Goal: Information Seeking & Learning: Check status

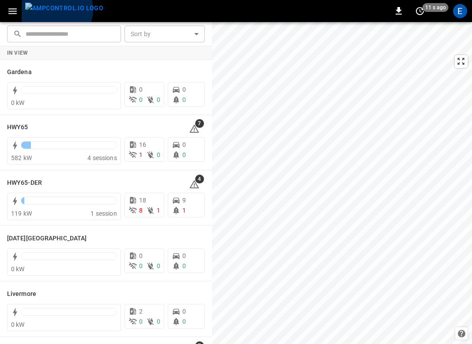
click at [54, 9] on img "menu" at bounding box center [64, 8] width 78 height 11
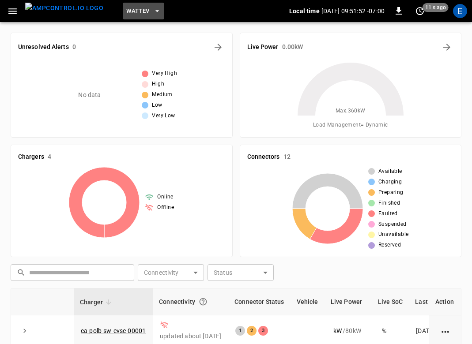
click at [126, 14] on span "WattEV" at bounding box center [137, 11] width 23 height 10
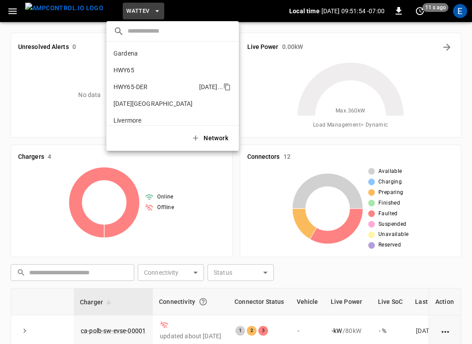
click at [135, 90] on p "HWY65-DER" at bounding box center [130, 86] width 34 height 9
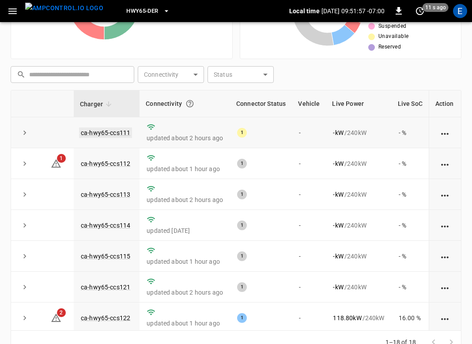
click at [116, 132] on link "ca-hwy65-ccs111" at bounding box center [105, 132] width 53 height 11
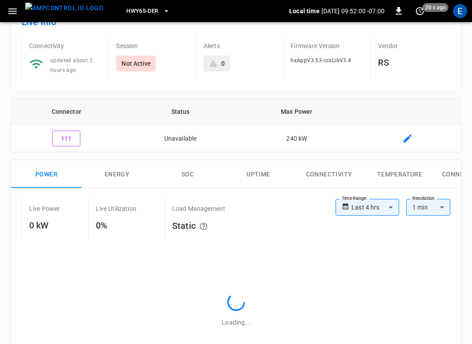
scroll to position [147, 0]
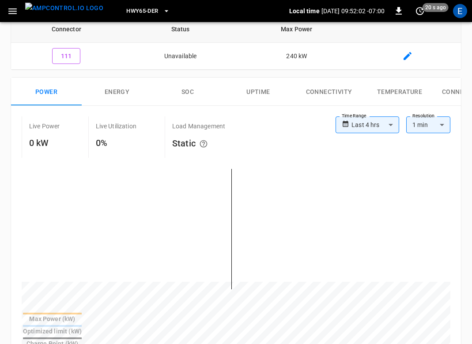
click at [251, 88] on button "Uptime" at bounding box center [258, 92] width 71 height 28
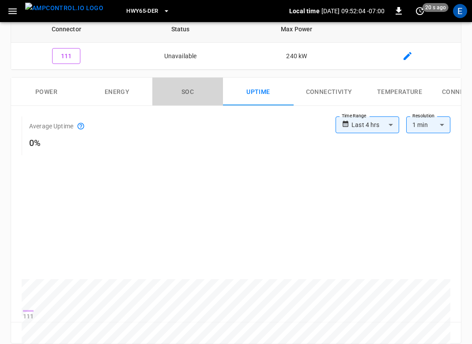
click at [209, 95] on button "SOC" at bounding box center [187, 92] width 71 height 28
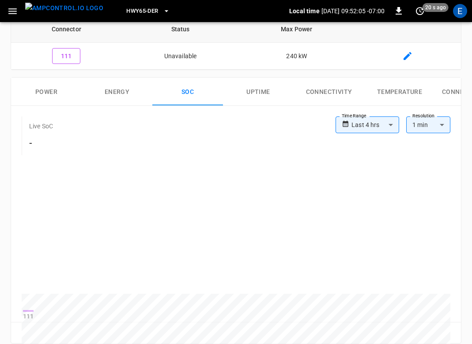
click at [314, 88] on button "Connectivity" at bounding box center [328, 92] width 71 height 28
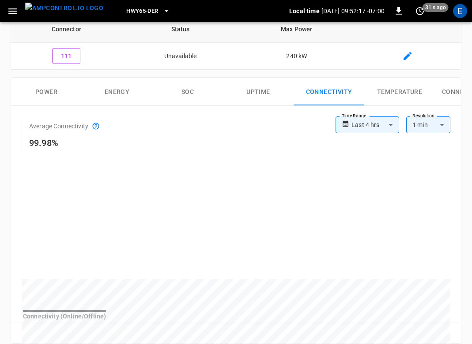
click at [49, 89] on button "Power" at bounding box center [46, 92] width 71 height 28
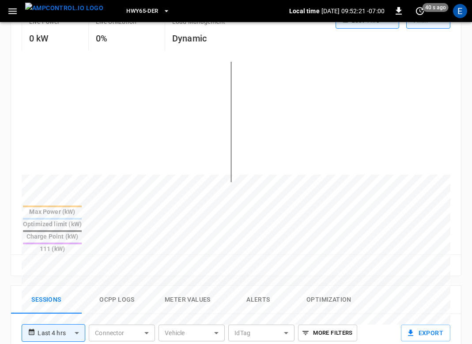
scroll to position [129, 0]
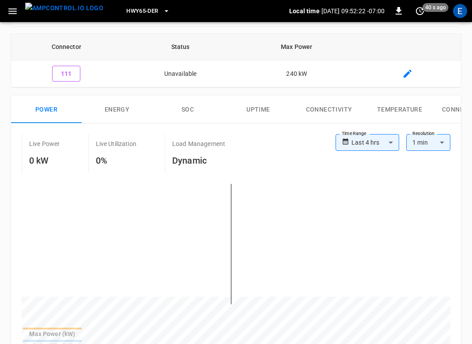
click at [379, 145] on body "**********" at bounding box center [236, 310] width 472 height 879
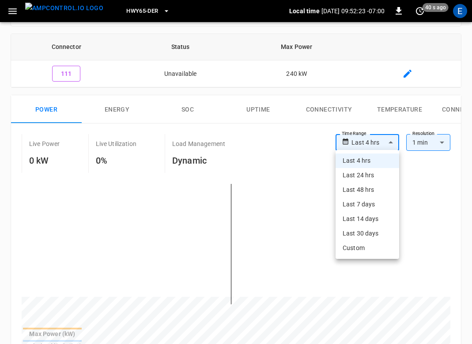
click at [374, 204] on li "Last 7 days" at bounding box center [367, 204] width 64 height 15
type input "**********"
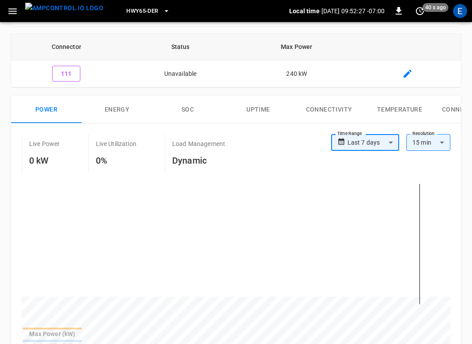
click at [414, 144] on body "**********" at bounding box center [236, 310] width 472 height 879
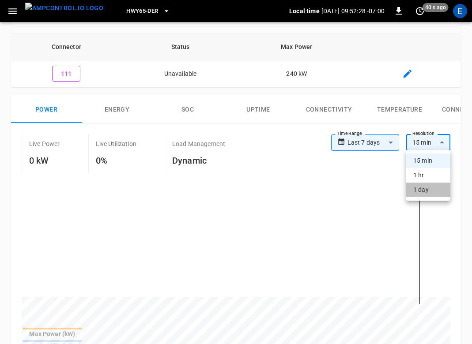
click at [419, 193] on li "1 day" at bounding box center [428, 190] width 44 height 15
type input "**"
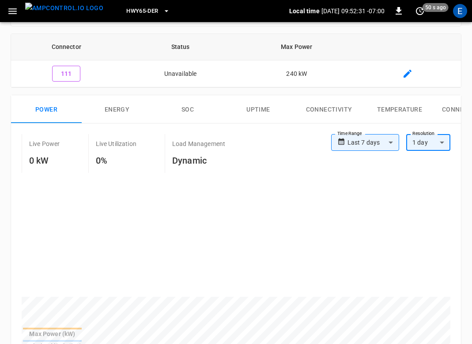
scroll to position [336, 0]
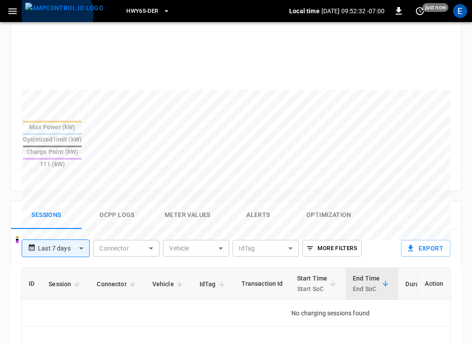
click at [54, 14] on img "menu" at bounding box center [64, 8] width 78 height 11
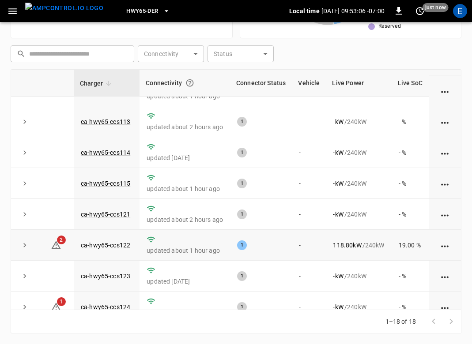
scroll to position [105, 0]
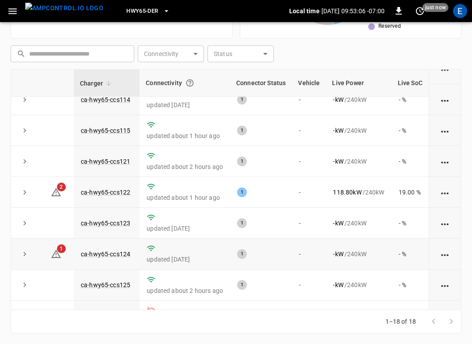
click at [119, 251] on td "ca-hwy65-ccs124" at bounding box center [107, 254] width 66 height 31
click at [117, 256] on link "ca-hwy65-ccs124" at bounding box center [105, 254] width 53 height 11
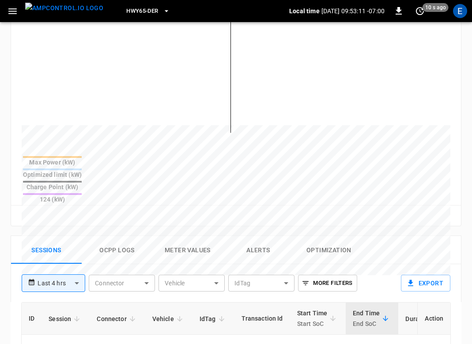
scroll to position [39, 0]
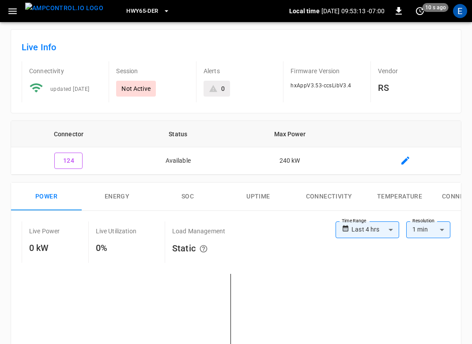
click at [108, 196] on button "Energy" at bounding box center [117, 197] width 71 height 28
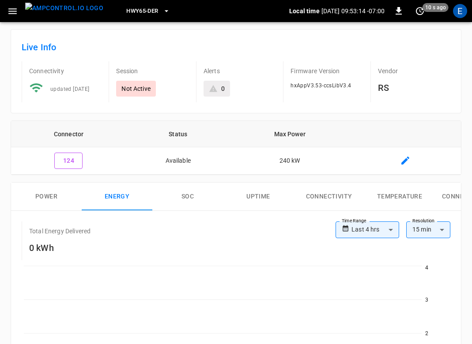
click at [45, 194] on button "Power" at bounding box center [46, 197] width 71 height 28
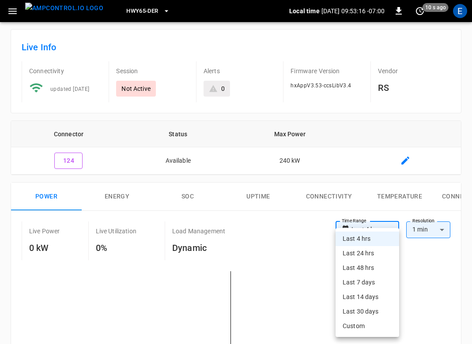
click at [370, 284] on li "Last 7 days" at bounding box center [367, 282] width 64 height 15
type input "**********"
type input "***"
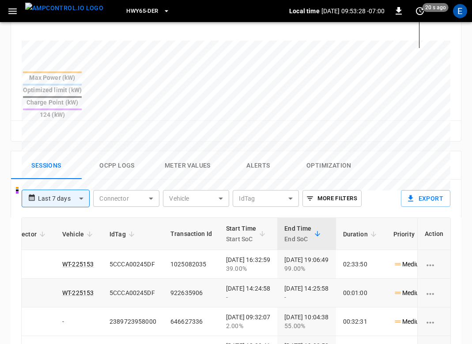
scroll to position [0, 182]
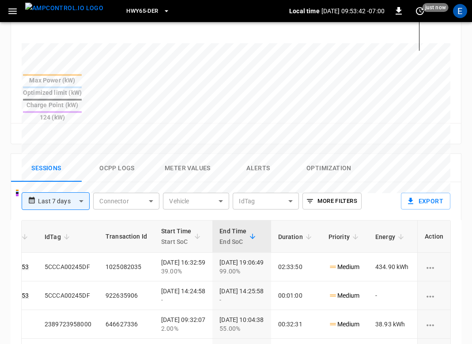
click at [188, 154] on button "Meter Values" at bounding box center [187, 168] width 71 height 28
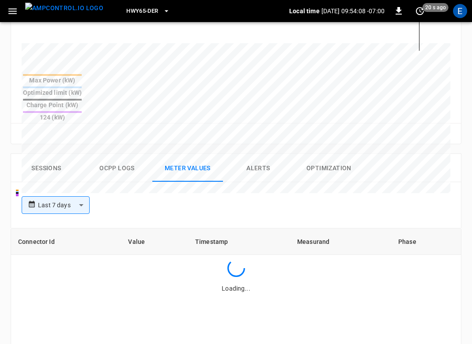
scroll to position [380, 0]
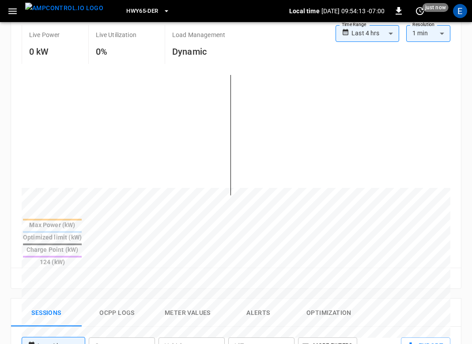
scroll to position [340, 0]
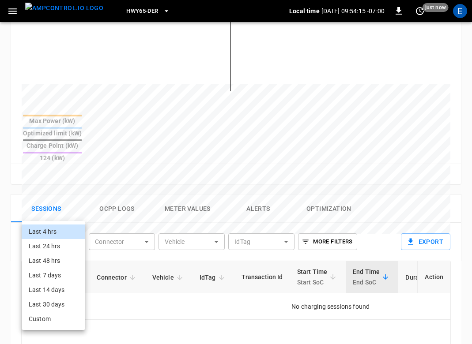
click at [53, 216] on body "**********" at bounding box center [236, 98] width 472 height 876
click at [58, 273] on li "Last 7 days" at bounding box center [54, 275] width 64 height 15
type input "**********"
type input "***"
type input "**********"
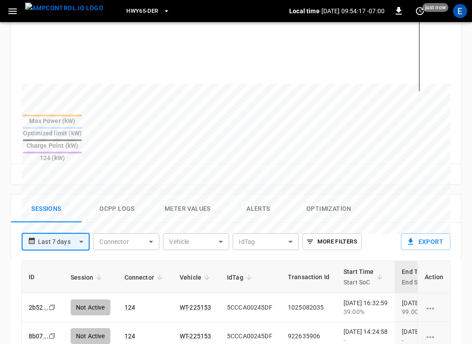
click at [174, 195] on button "Meter Values" at bounding box center [187, 209] width 71 height 28
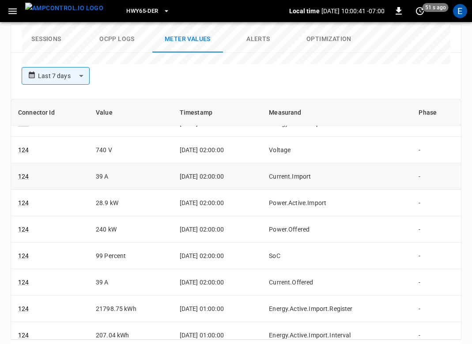
scroll to position [139, 0]
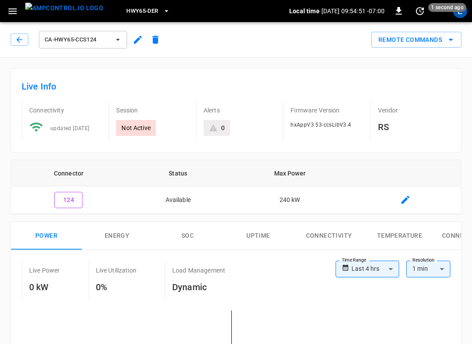
click at [139, 7] on span "HWY65-DER" at bounding box center [142, 11] width 32 height 10
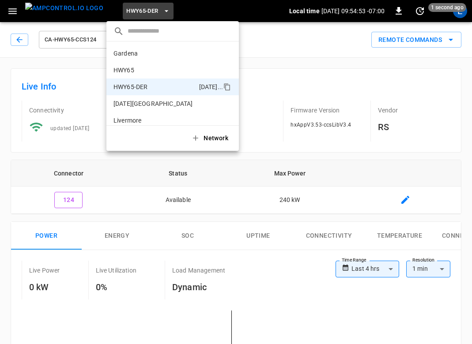
scroll to position [31, 0]
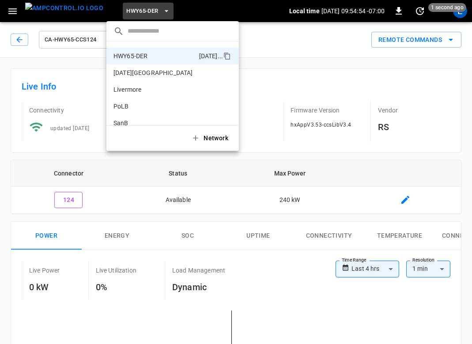
click at [44, 15] on div at bounding box center [236, 172] width 472 height 344
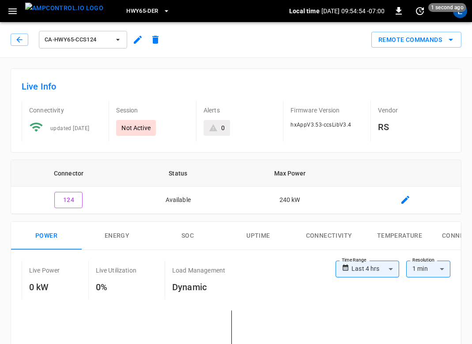
click at [67, 15] on div "​ Gardena 0b5e ... HWY65 26fb ... HWY65-DER [DATE].. [DATE][GEOGRAPHIC_DATA] c8…" at bounding box center [236, 172] width 472 height 344
click at [67, 14] on img "menu" at bounding box center [64, 8] width 78 height 11
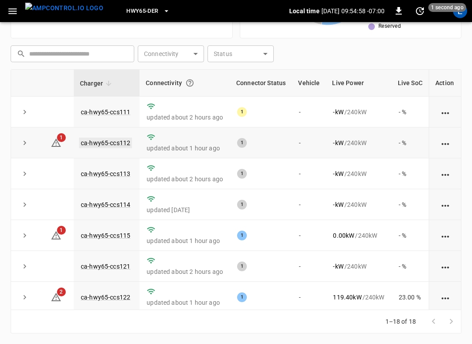
click at [126, 145] on link "ca-hwy65-ccs112" at bounding box center [105, 143] width 53 height 11
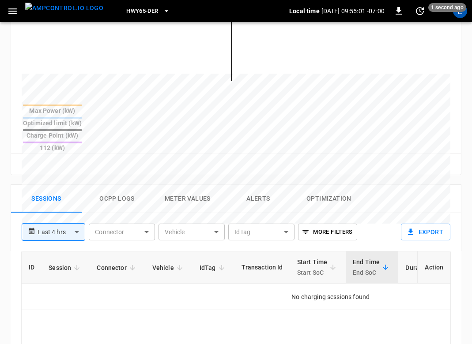
scroll to position [389, 0]
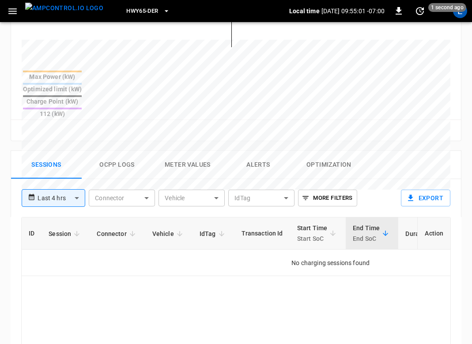
click at [198, 151] on button "Meter Values" at bounding box center [187, 165] width 71 height 28
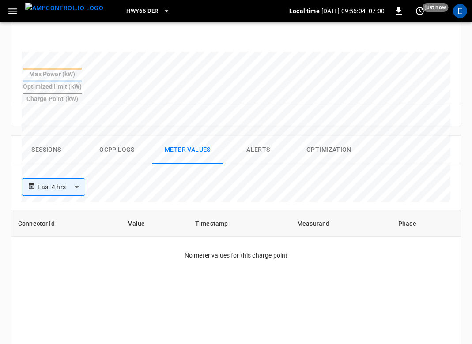
click at [83, 166] on body "**********" at bounding box center [236, 48] width 472 height 874
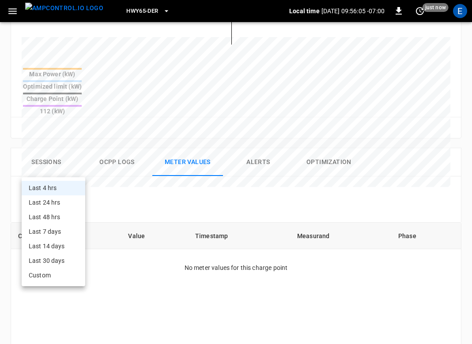
click at [70, 214] on li "Last 48 hrs" at bounding box center [54, 217] width 64 height 15
type input "**********"
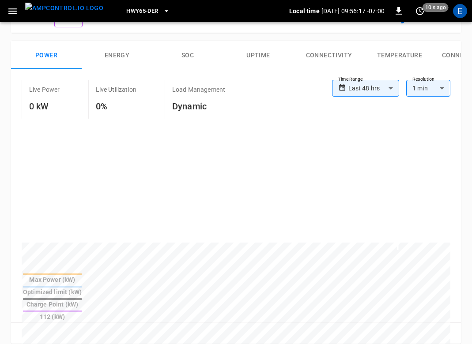
scroll to position [138, 0]
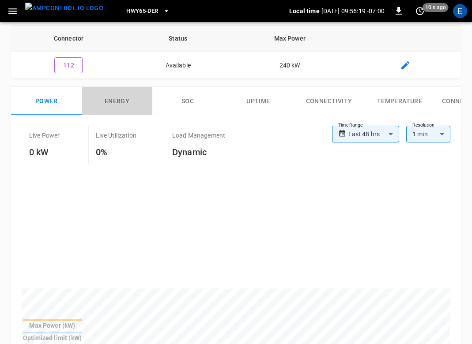
click at [117, 110] on button "Energy" at bounding box center [117, 101] width 71 height 28
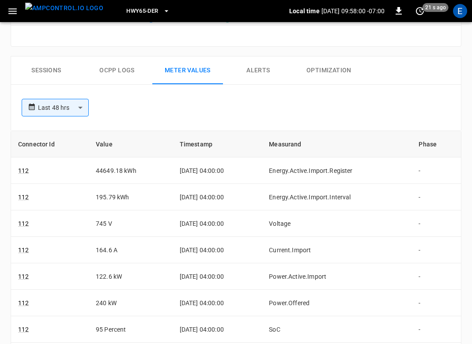
scroll to position [404, 0]
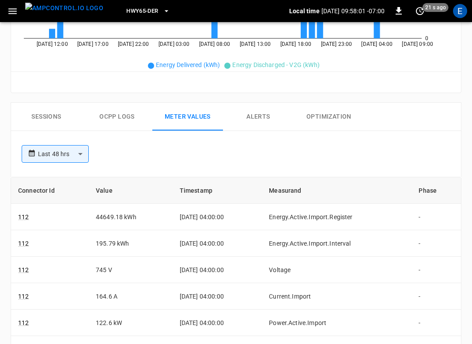
click at [52, 117] on button "Sessions" at bounding box center [46, 117] width 71 height 28
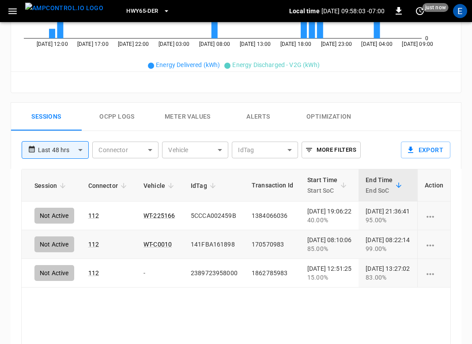
scroll to position [0, 96]
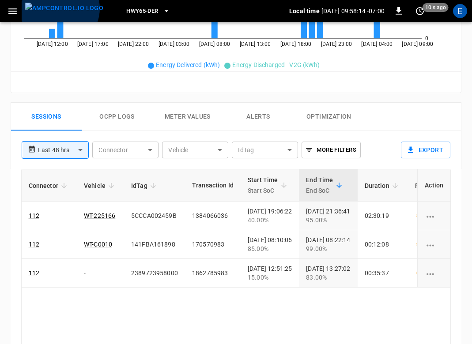
click at [59, 8] on img "menu" at bounding box center [64, 8] width 78 height 11
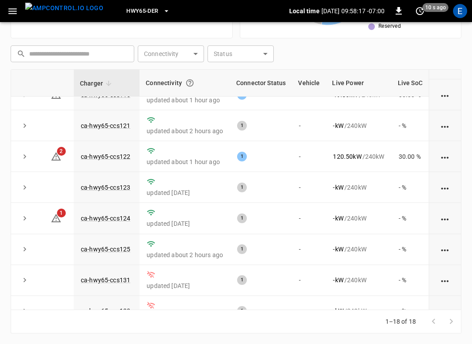
scroll to position [4, 0]
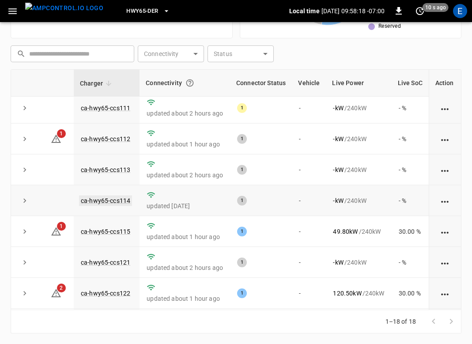
click at [114, 202] on link "ca-hwy65-ccs114" at bounding box center [105, 200] width 53 height 11
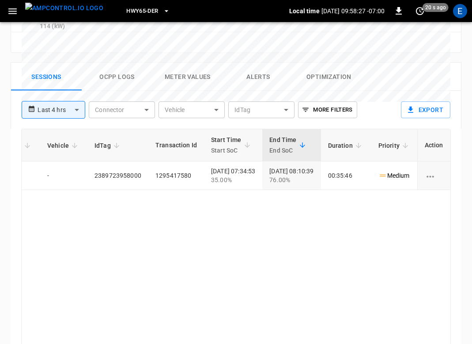
scroll to position [463, 0]
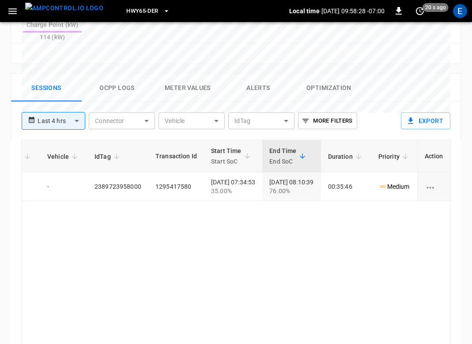
click at [120, 74] on button "Ocpp logs" at bounding box center [117, 88] width 71 height 28
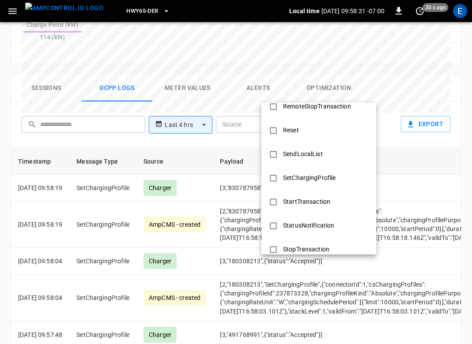
scroll to position [427, 0]
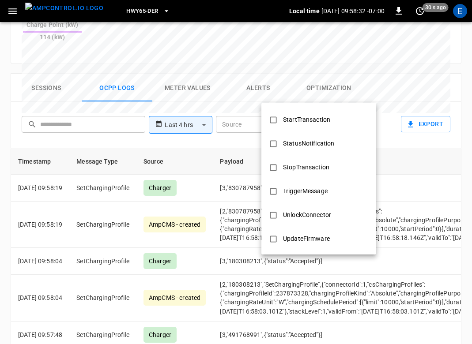
click at [298, 165] on div "StopTransaction" at bounding box center [305, 167] width 57 height 16
type input "**********"
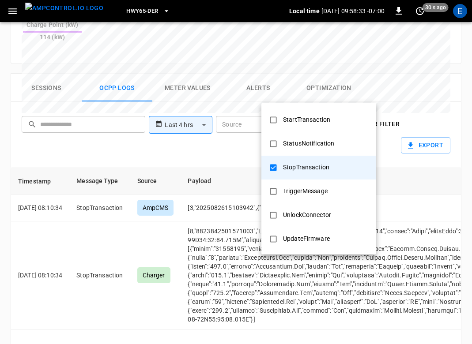
click at [145, 216] on div at bounding box center [236, 172] width 472 height 344
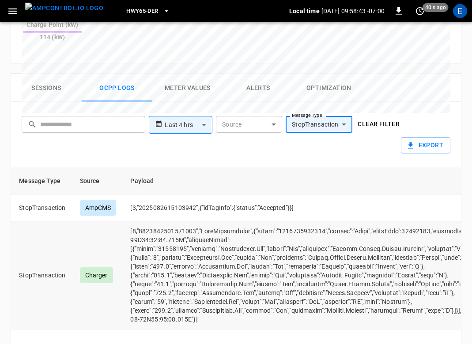
scroll to position [0, 0]
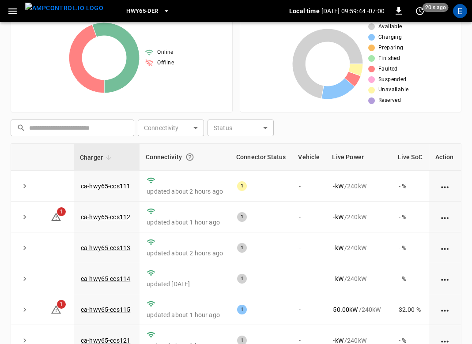
scroll to position [154, 0]
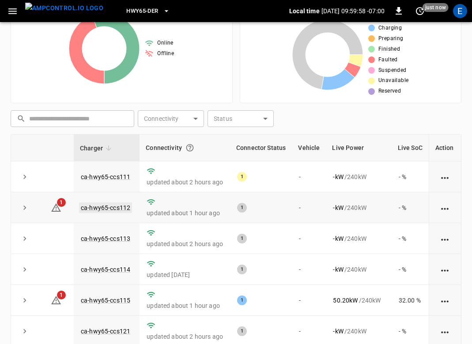
click at [108, 209] on link "ca-hwy65-ccs112" at bounding box center [105, 207] width 53 height 11
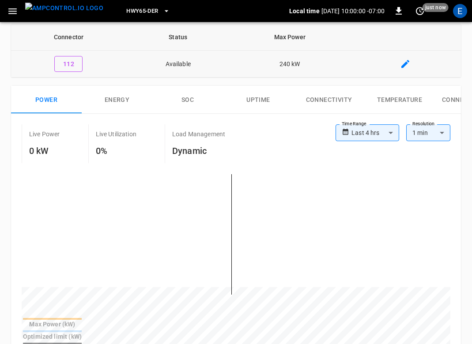
scroll to position [379, 0]
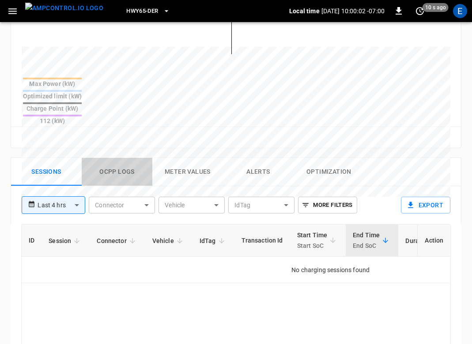
click at [116, 158] on button "Ocpp logs" at bounding box center [117, 172] width 71 height 28
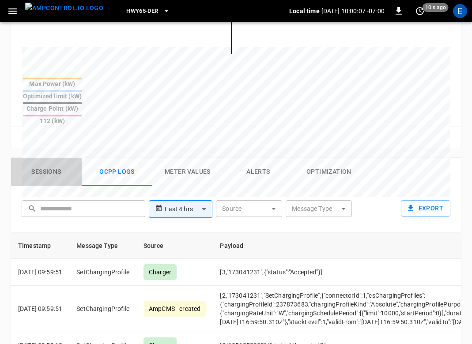
click at [51, 158] on button "Sessions" at bounding box center [46, 172] width 71 height 28
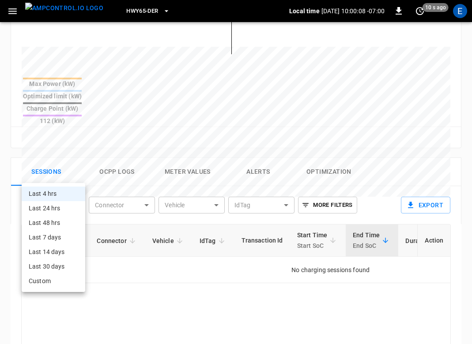
click at [71, 181] on body "**********" at bounding box center [236, 60] width 472 height 879
click at [67, 217] on li "Last 48 hrs" at bounding box center [54, 223] width 64 height 15
type input "**********"
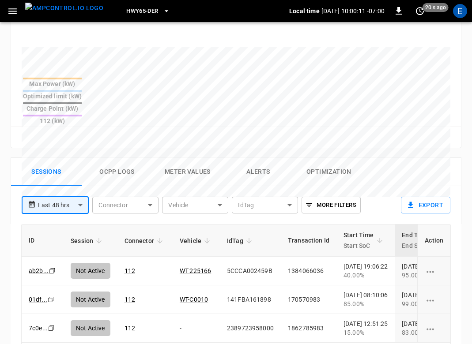
click at [61, 171] on body "**********" at bounding box center [236, 60] width 472 height 879
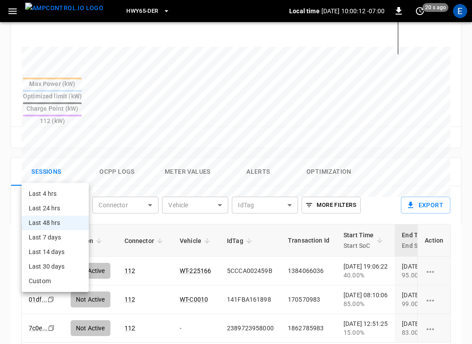
click at [63, 235] on li "Last 7 days" at bounding box center [55, 237] width 67 height 15
type input "**********"
type input "***"
type input "**********"
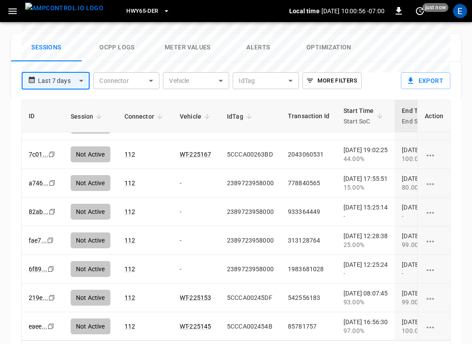
scroll to position [448, 0]
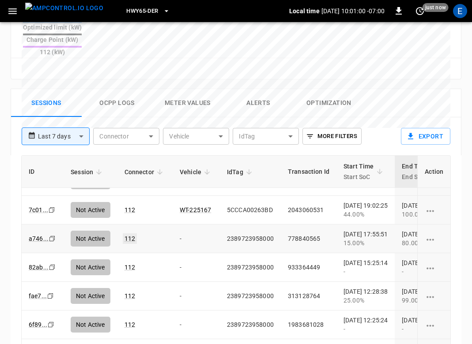
click at [132, 233] on link "112" at bounding box center [130, 238] width 14 height 11
click at [129, 233] on link "112" at bounding box center [130, 238] width 14 height 11
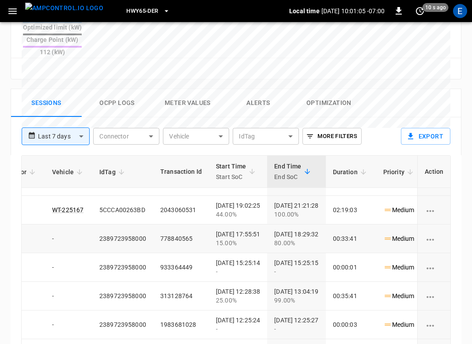
scroll to position [107, 114]
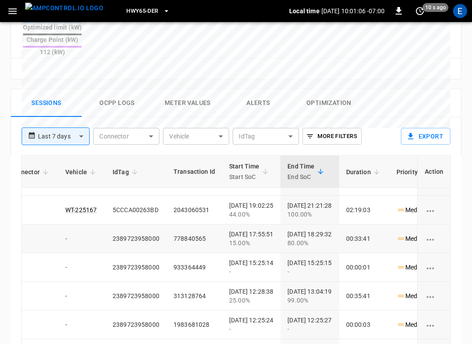
click at [136, 89] on button "Ocpp logs" at bounding box center [117, 103] width 71 height 28
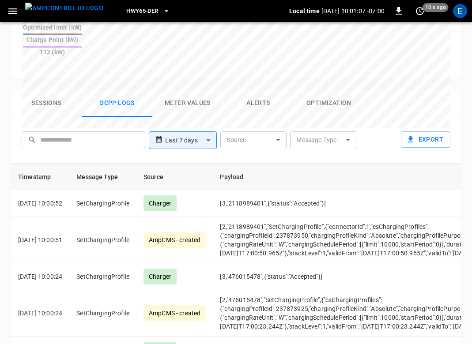
click at [38, 89] on button "Sessions" at bounding box center [46, 103] width 71 height 28
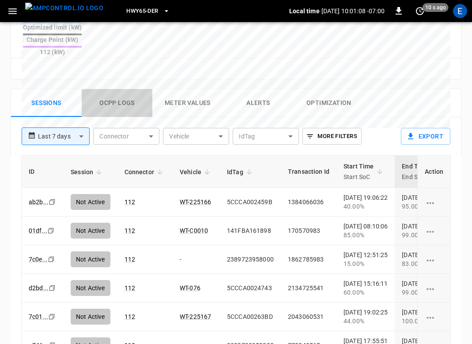
click at [95, 89] on button "Ocpp logs" at bounding box center [117, 103] width 71 height 28
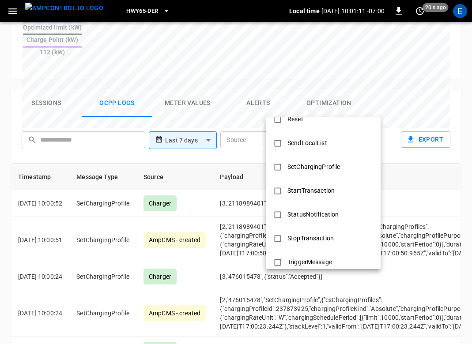
scroll to position [427, 0]
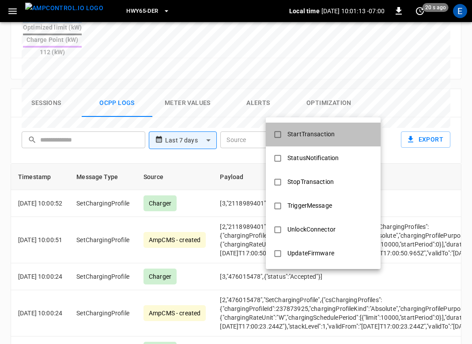
click at [313, 127] on div "StartTransaction" at bounding box center [311, 134] width 58 height 16
type input "**********"
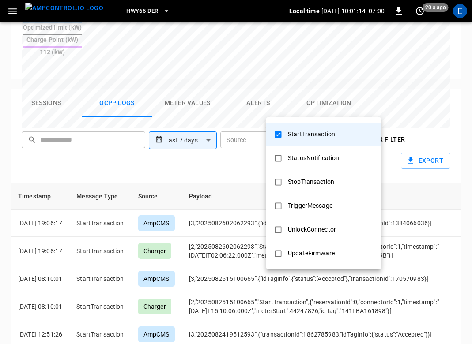
click at [137, 243] on div at bounding box center [236, 172] width 472 height 344
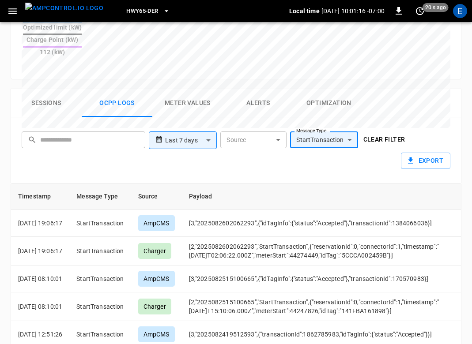
click at [50, 89] on button "Sessions" at bounding box center [46, 103] width 71 height 28
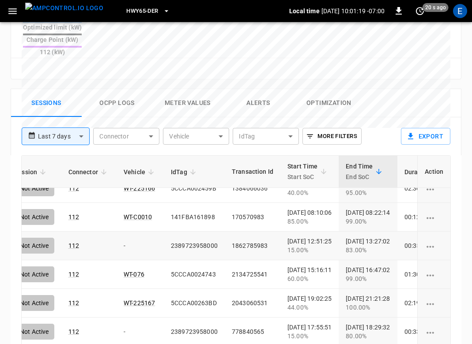
scroll to position [14, 98]
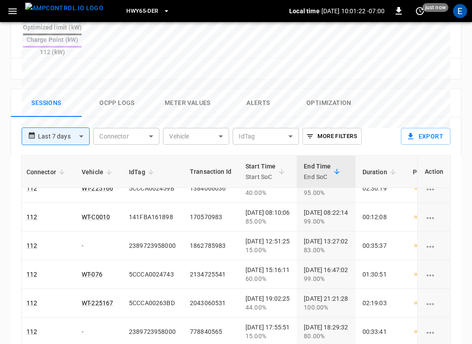
click at [118, 89] on button "Ocpp logs" at bounding box center [117, 103] width 71 height 28
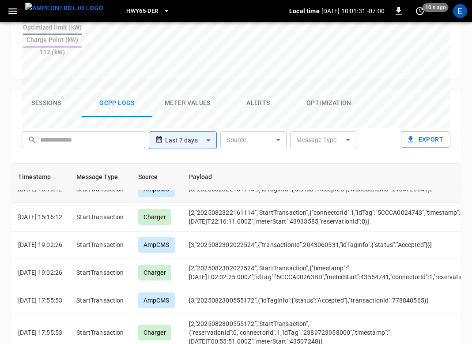
scroll to position [189, 0]
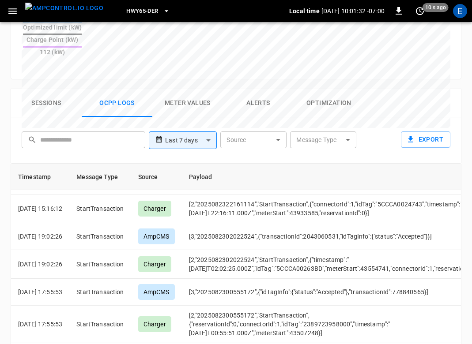
click at [40, 89] on button "Sessions" at bounding box center [46, 103] width 71 height 28
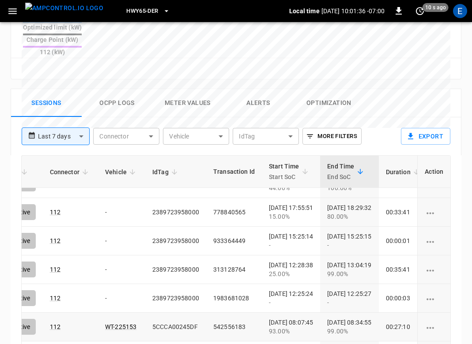
scroll to position [133, 110]
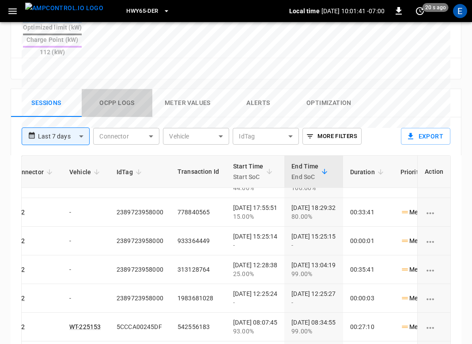
click at [118, 89] on button "Ocpp logs" at bounding box center [117, 103] width 71 height 28
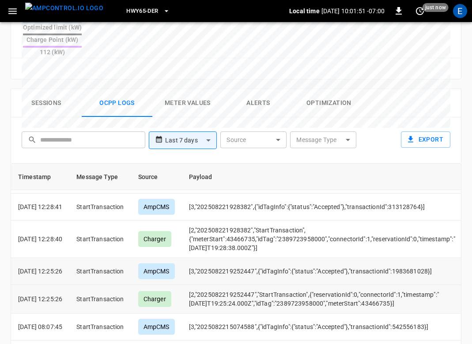
scroll to position [392, 0]
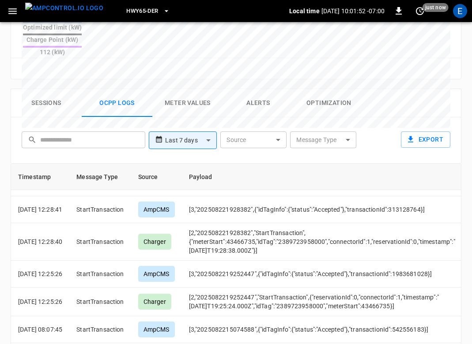
click at [52, 89] on button "Sessions" at bounding box center [46, 103] width 71 height 28
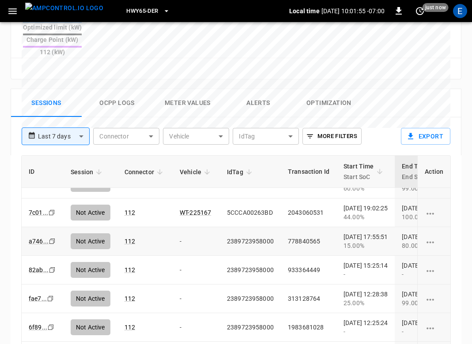
scroll to position [105, 0]
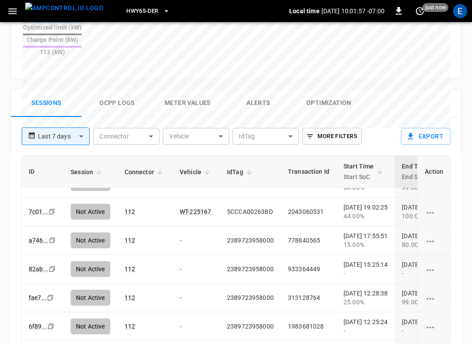
click at [108, 89] on button "Ocpp logs" at bounding box center [117, 103] width 71 height 28
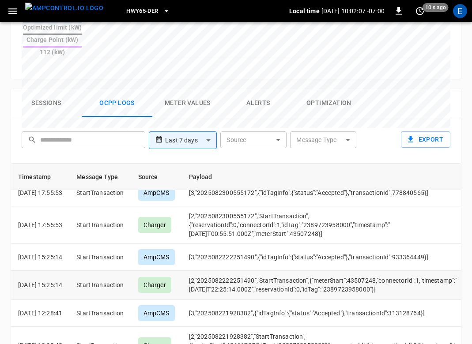
scroll to position [288, 0]
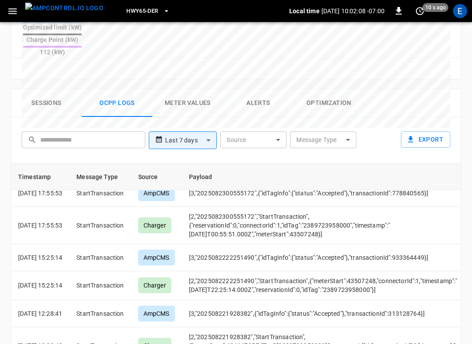
click at [50, 89] on button "Sessions" at bounding box center [46, 103] width 71 height 28
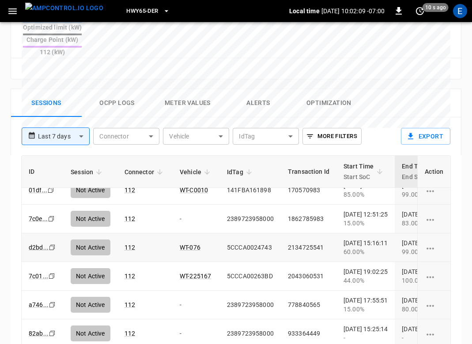
scroll to position [83, 0]
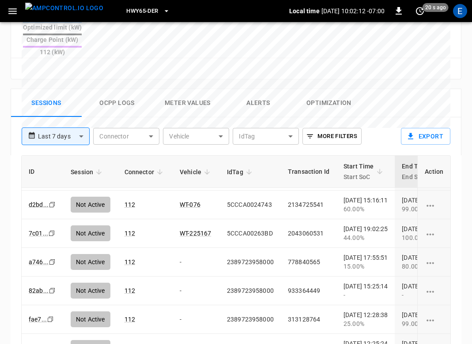
click at [124, 89] on button "Ocpp logs" at bounding box center [117, 103] width 71 height 28
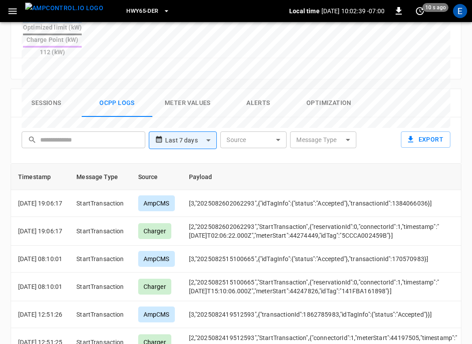
scroll to position [512, 0]
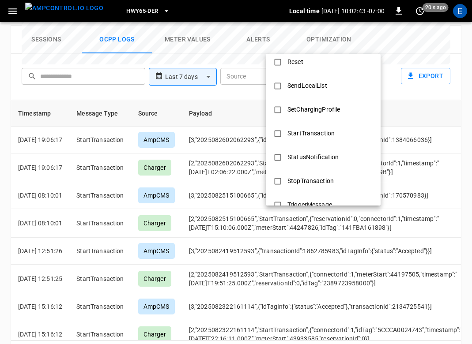
scroll to position [427, 0]
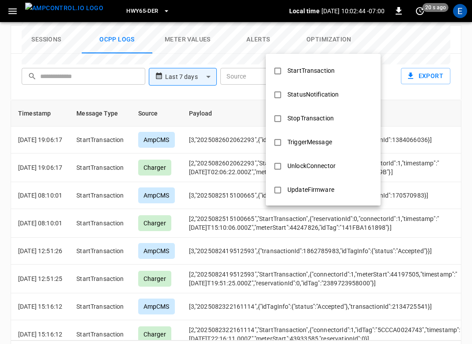
click at [316, 121] on div "StopTransaction" at bounding box center [310, 118] width 57 height 16
type input "**********"
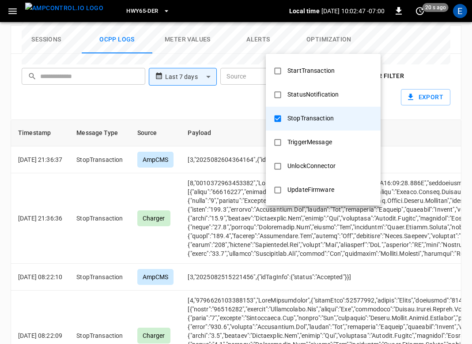
click at [224, 253] on div at bounding box center [236, 172] width 472 height 344
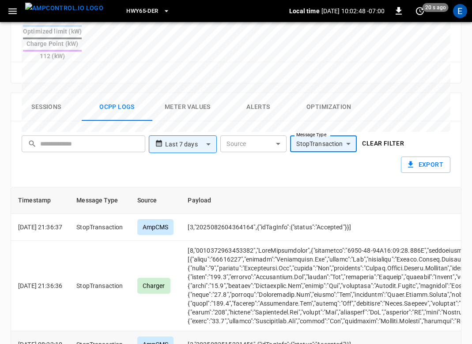
scroll to position [313, 0]
